Goal: Transaction & Acquisition: Purchase product/service

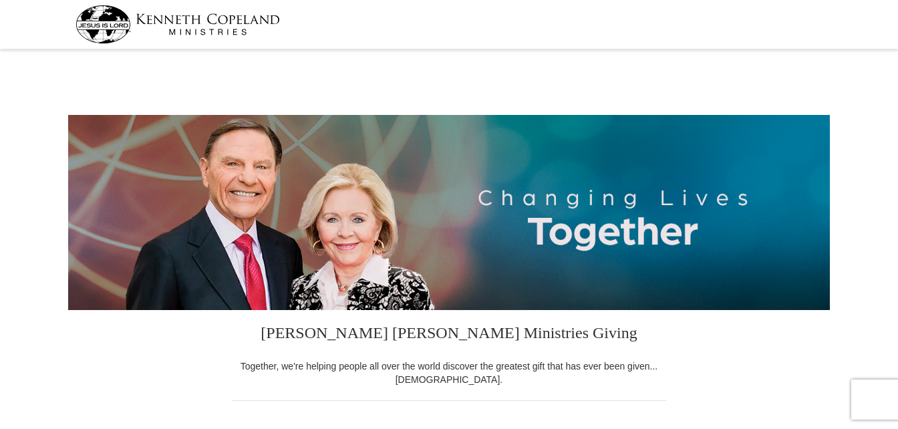
select select "NC"
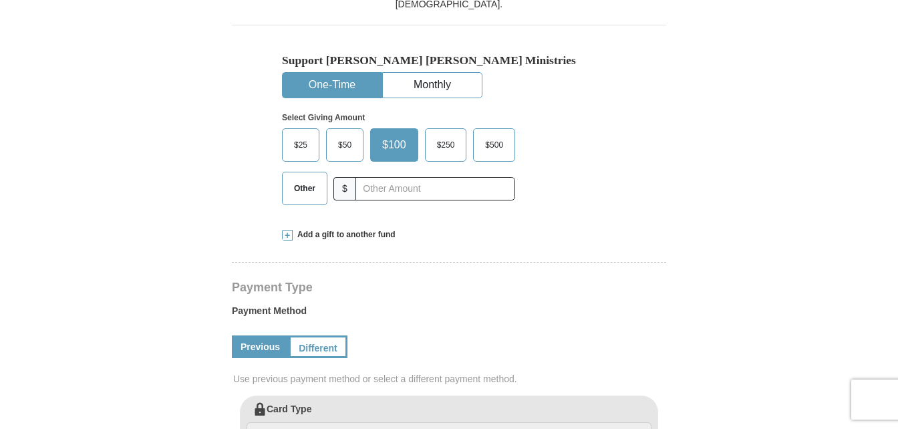
click at [426, 172] on div "Other $" at bounding box center [398, 188] width 233 height 33
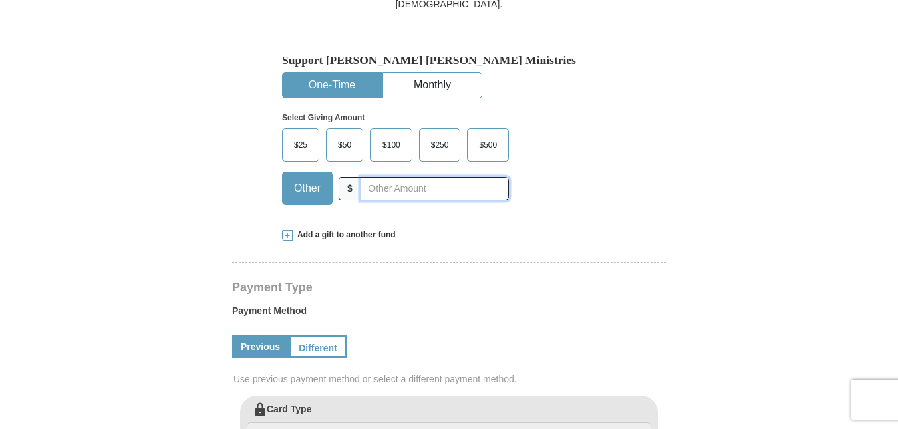
click at [401, 195] on input "text" at bounding box center [435, 188] width 148 height 23
type input "200"
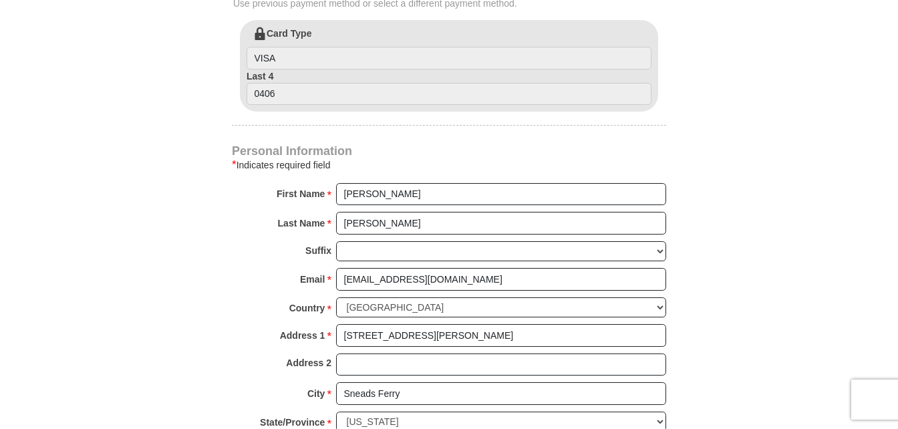
scroll to position [1126, 0]
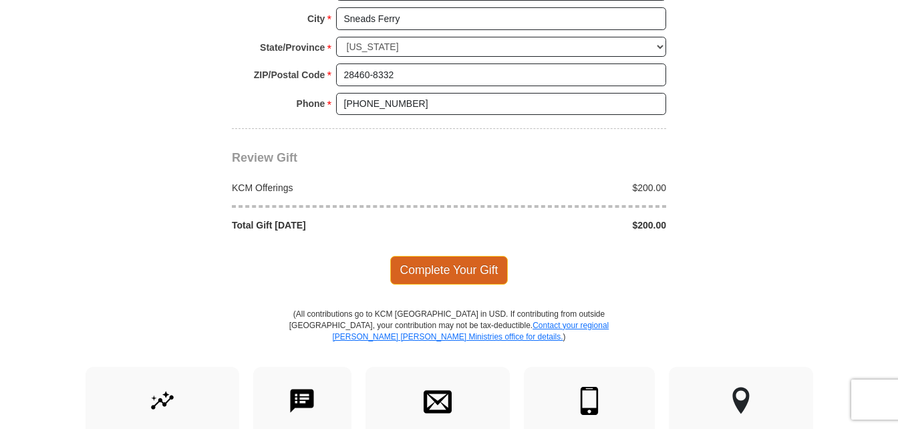
click at [468, 263] on span "Complete Your Gift" at bounding box center [449, 270] width 118 height 28
